Goal: Navigation & Orientation: Find specific page/section

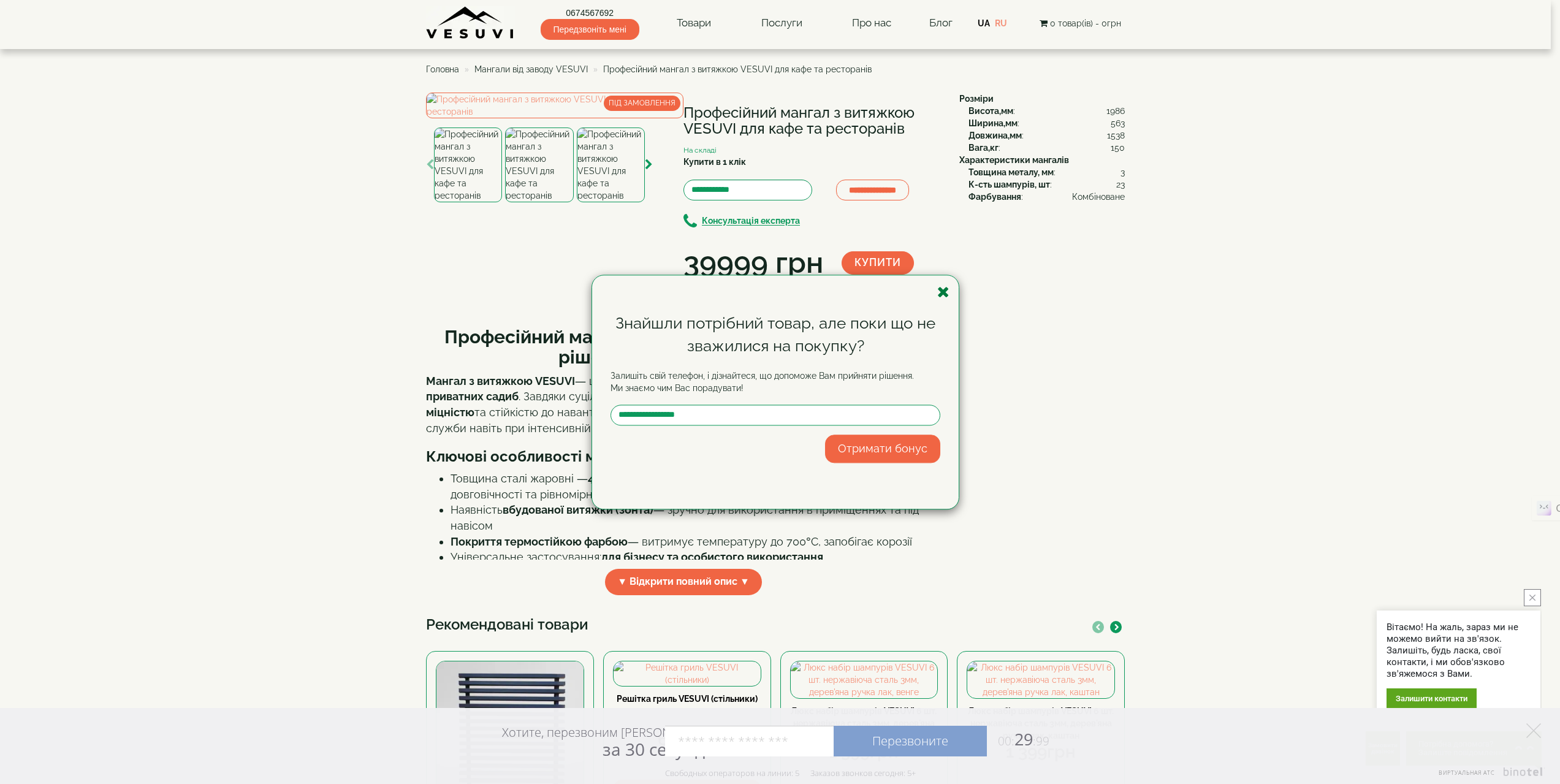
click at [946, 293] on icon "button" at bounding box center [943, 291] width 12 height 15
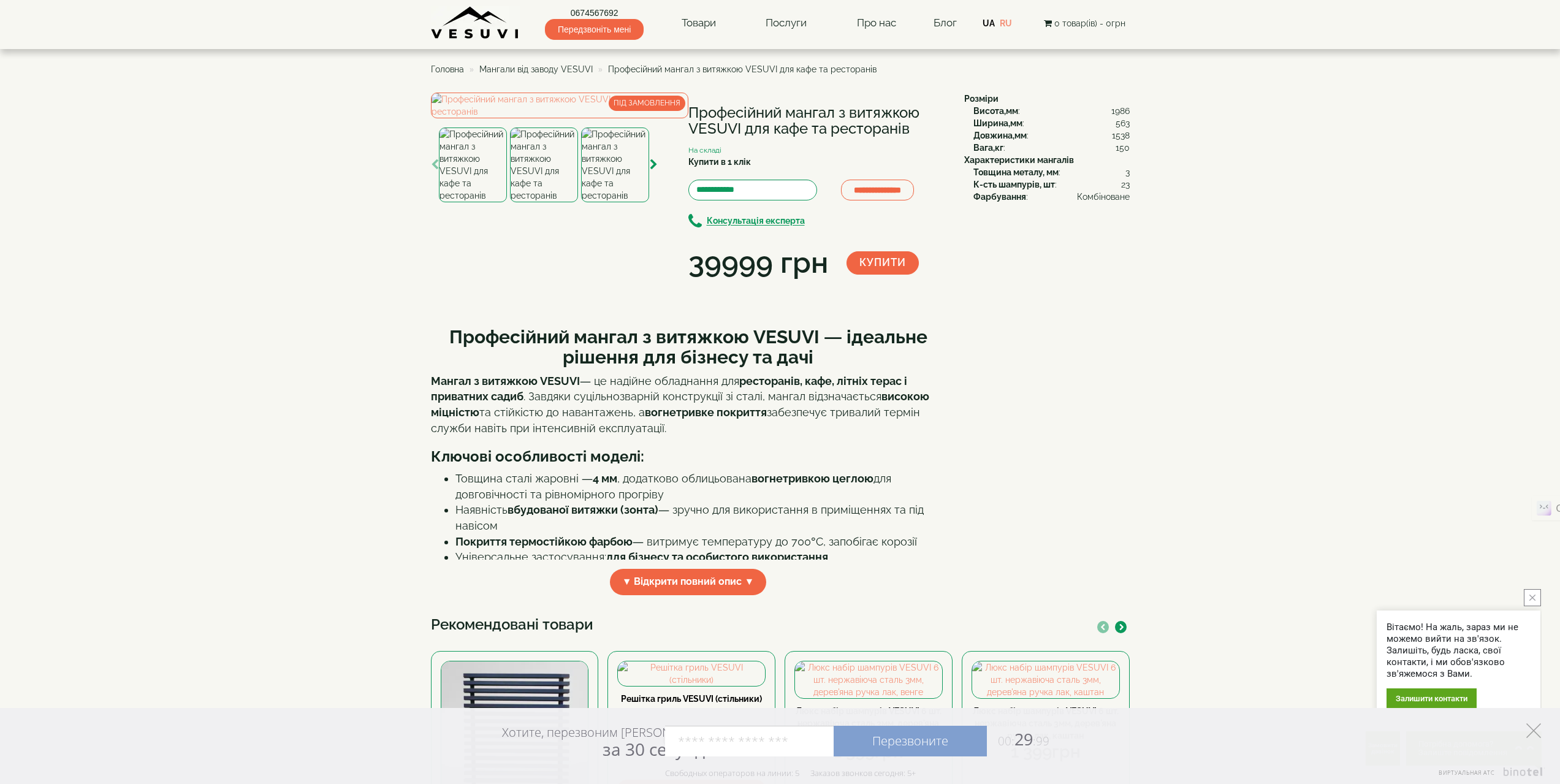
click at [1532, 728] on polygon at bounding box center [1533, 730] width 15 height 15
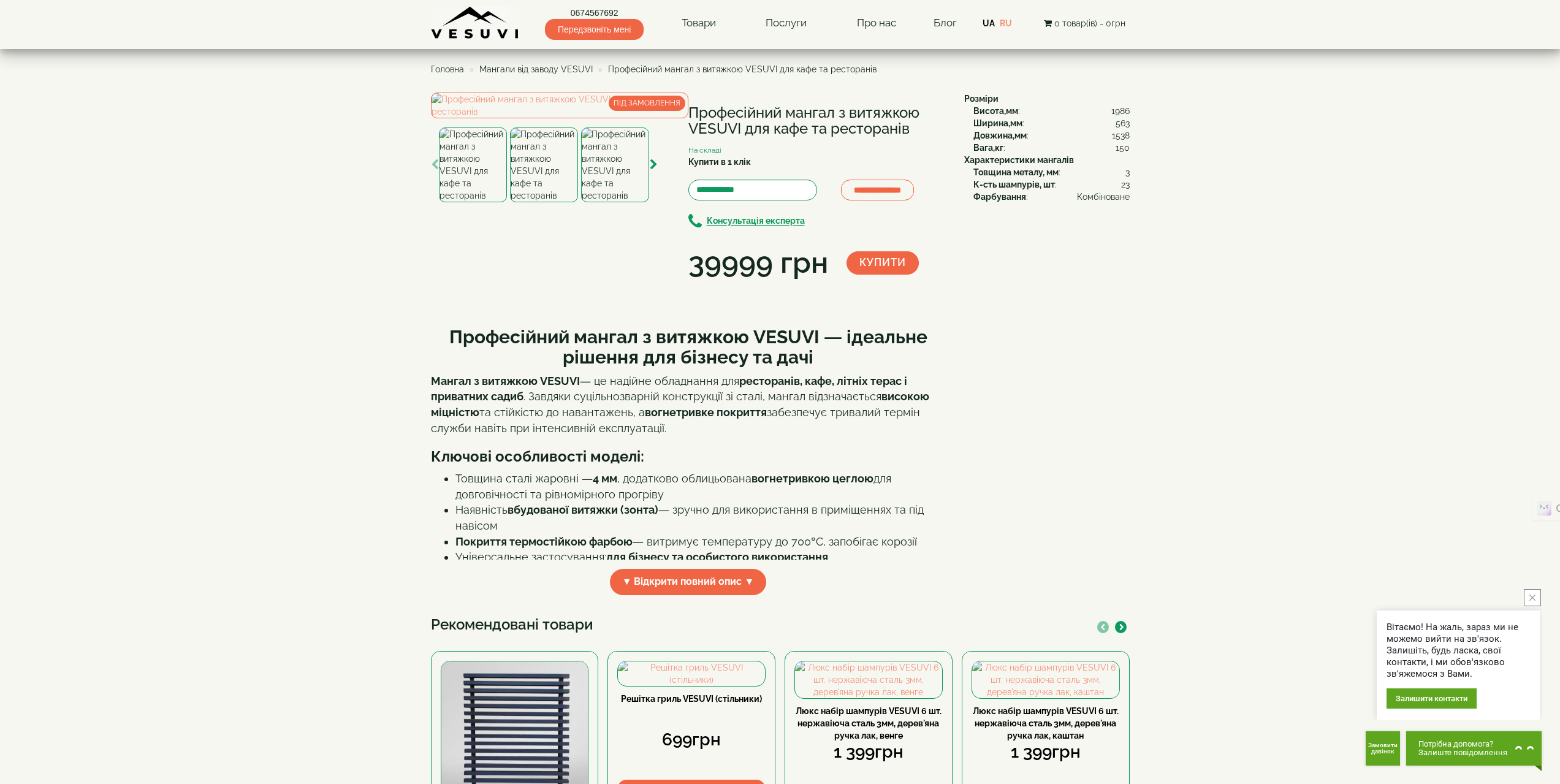
scroll to position [245, 0]
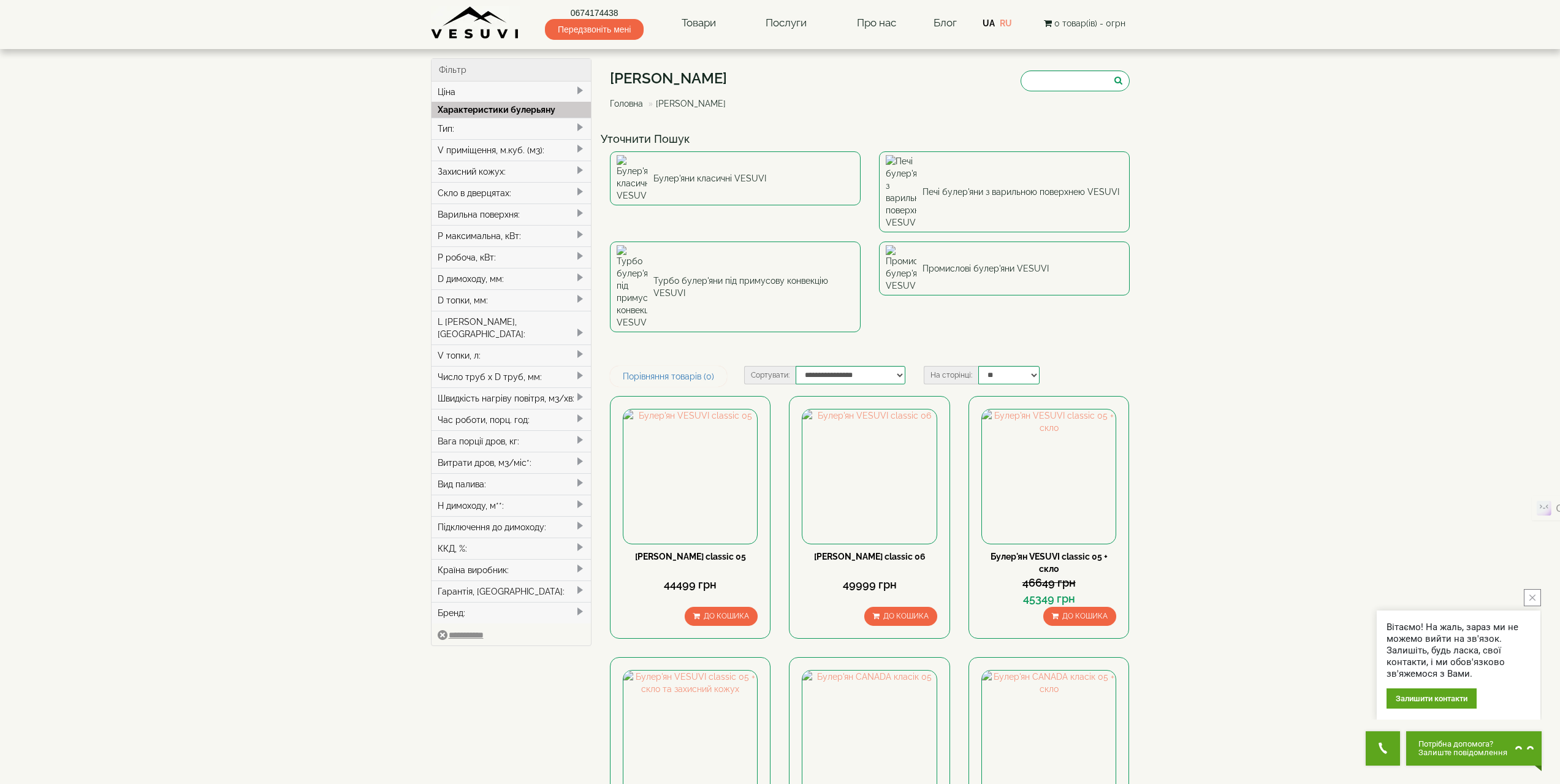
click at [1532, 594] on icon "close button" at bounding box center [1532, 597] width 6 height 6
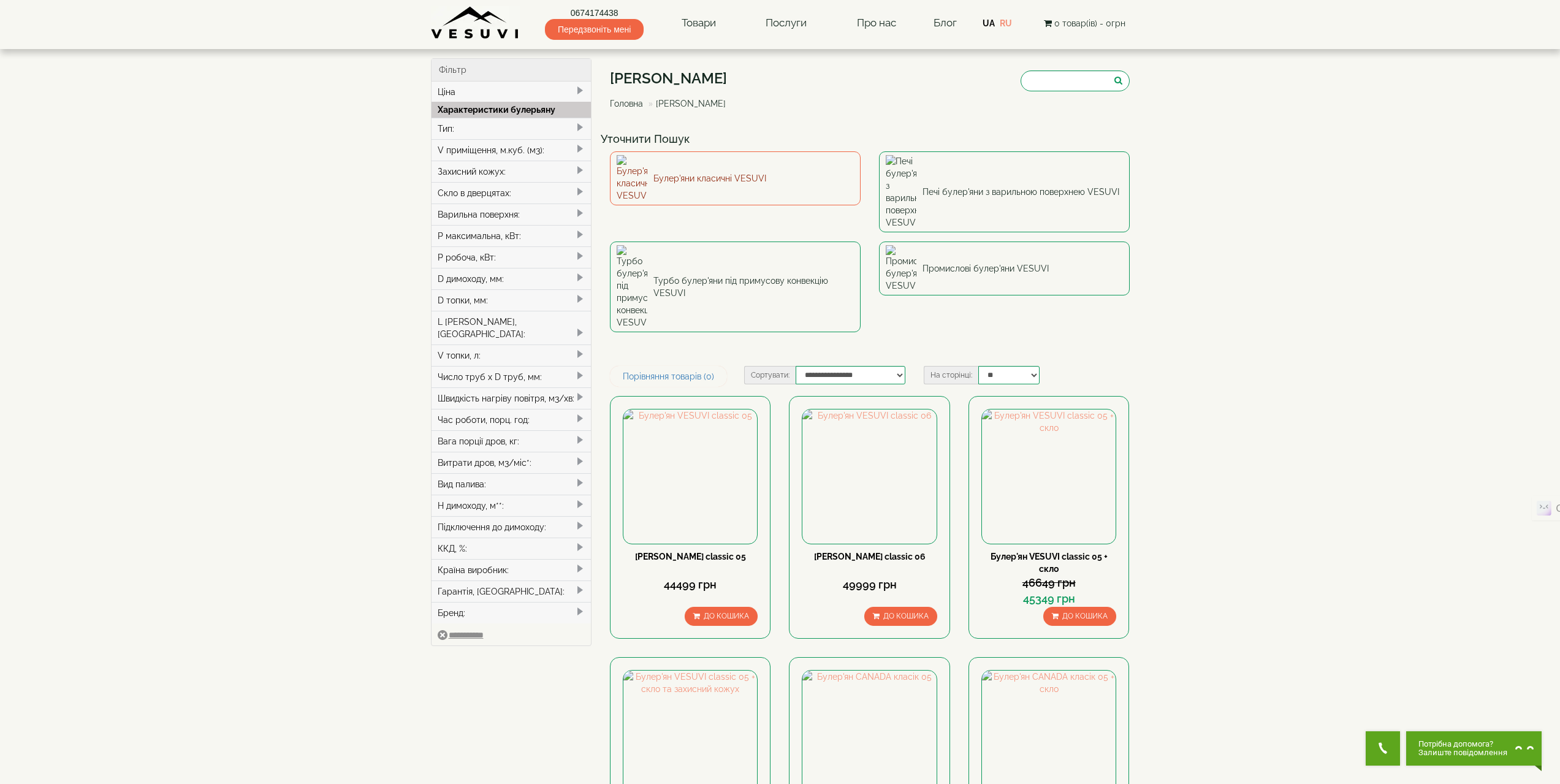
click at [683, 176] on link "Булер'яни класичні VESUVI" at bounding box center [735, 178] width 251 height 53
